Goal: Task Accomplishment & Management: Use online tool/utility

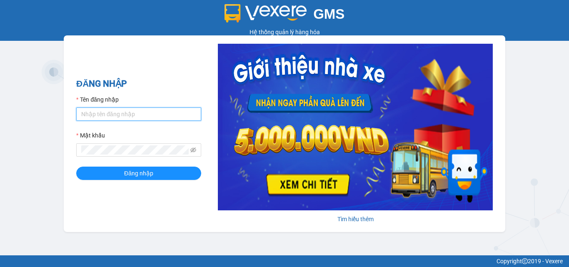
click at [135, 112] on input "Tên đăng nhập" at bounding box center [138, 114] width 125 height 13
type input "thao.phuongnam"
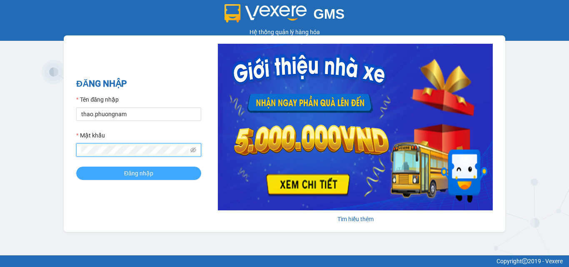
click at [132, 175] on span "Đăng nhập" at bounding box center [138, 173] width 29 height 9
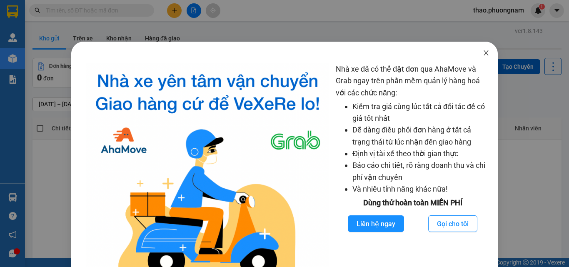
click at [483, 53] on icon "close" at bounding box center [486, 53] width 7 height 7
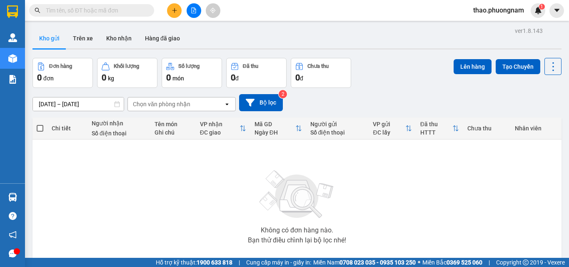
click at [95, 8] on input "text" at bounding box center [95, 10] width 98 height 9
type input "d"
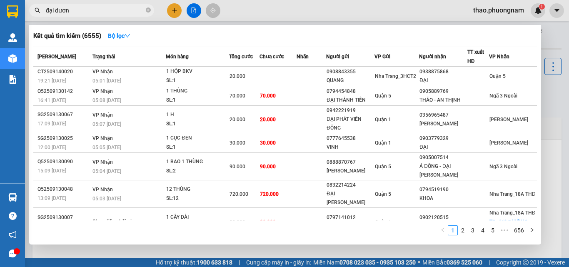
type input "đại dương"
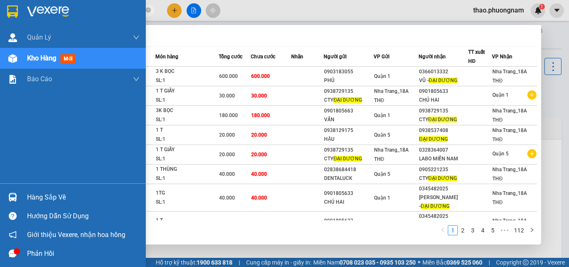
drag, startPoint x: 80, startPoint y: 8, endPoint x: 0, endPoint y: 8, distance: 79.6
click at [0, 8] on section "Kết quả [PERSON_NAME] ( 1118 ) Bộ lọc Mã ĐH Trạng thái Món hàng Tổng [PERSON_NA…" at bounding box center [284, 133] width 569 height 267
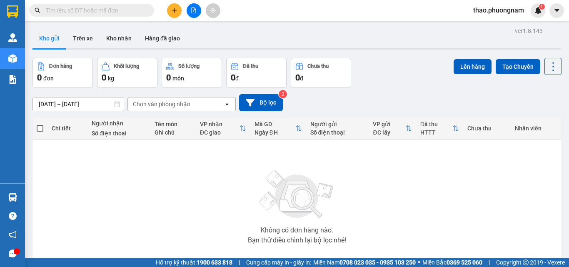
click at [131, 13] on input "text" at bounding box center [95, 10] width 98 height 9
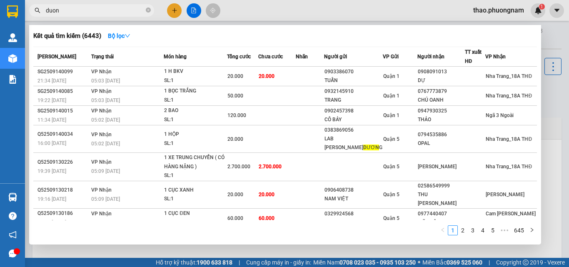
type input "duong"
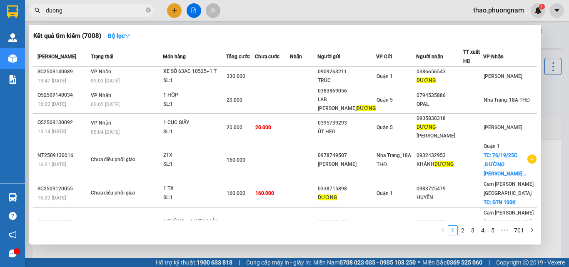
scroll to position [70, 0]
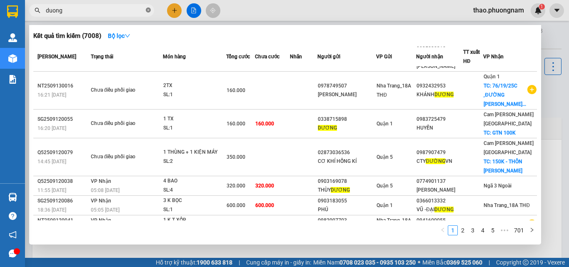
click at [150, 10] on icon "close-circle" at bounding box center [148, 10] width 5 height 5
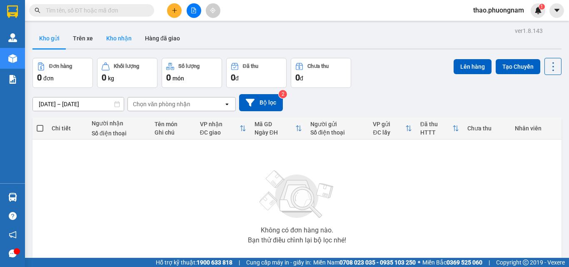
click at [114, 39] on button "Kho nhận" at bounding box center [119, 38] width 39 height 20
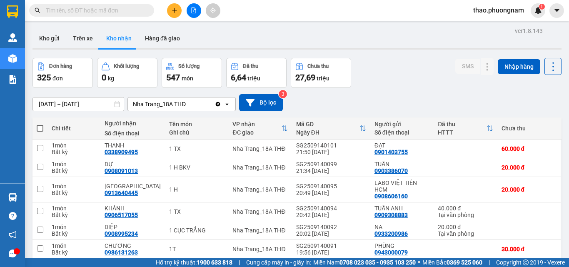
click at [131, 12] on input "text" at bounding box center [95, 10] width 98 height 9
type input "d"
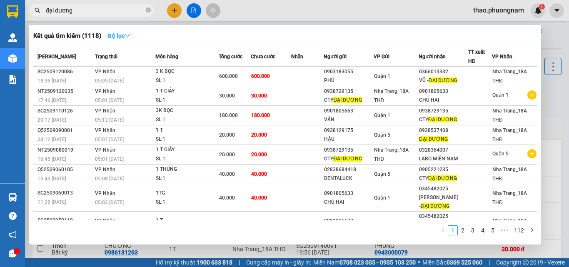
type input "đại dương"
click at [135, 36] on button "Bộ lọc" at bounding box center [119, 35] width 36 height 13
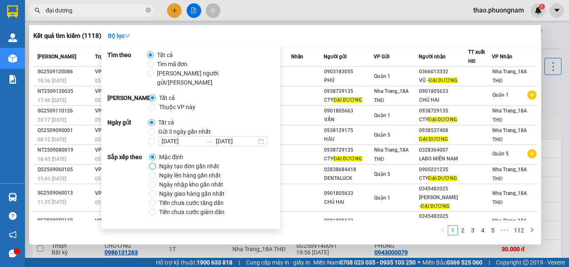
click at [152, 163] on input "Ngày tạo đơn gần nhất" at bounding box center [152, 166] width 7 height 7
radio input "true"
radio input "false"
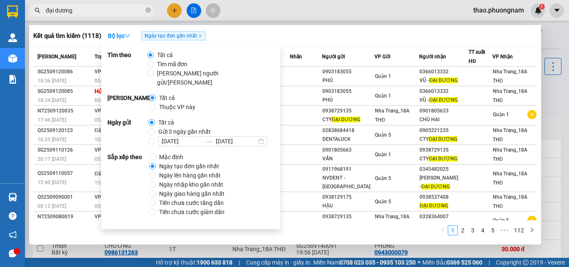
click at [353, 32] on div "Kết quả [PERSON_NAME] ( 1118 ) Bộ lọc Ngày tạo [PERSON_NAME] nhất" at bounding box center [285, 35] width 504 height 13
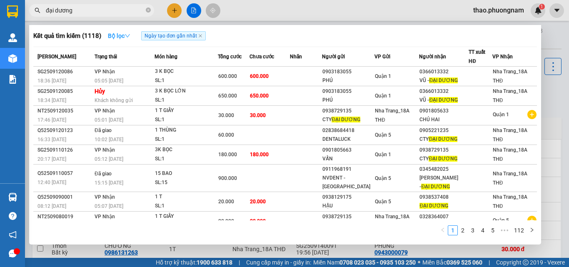
click at [129, 33] on icon "down" at bounding box center [128, 36] width 6 height 6
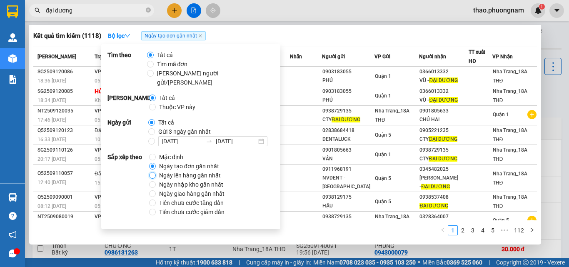
click at [153, 172] on input "Ngày lên hàng gần nhất" at bounding box center [152, 175] width 7 height 7
radio input "true"
radio input "false"
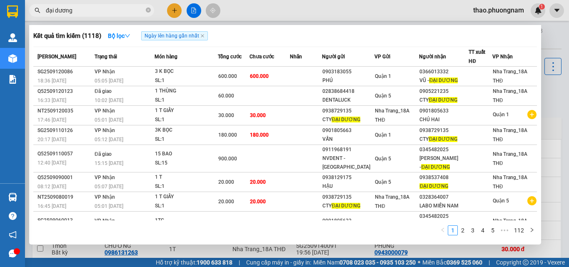
click at [349, 233] on div "1 2 3 4 5 ••• 112" at bounding box center [285, 233] width 504 height 15
